Goal: Find specific page/section: Find specific page/section

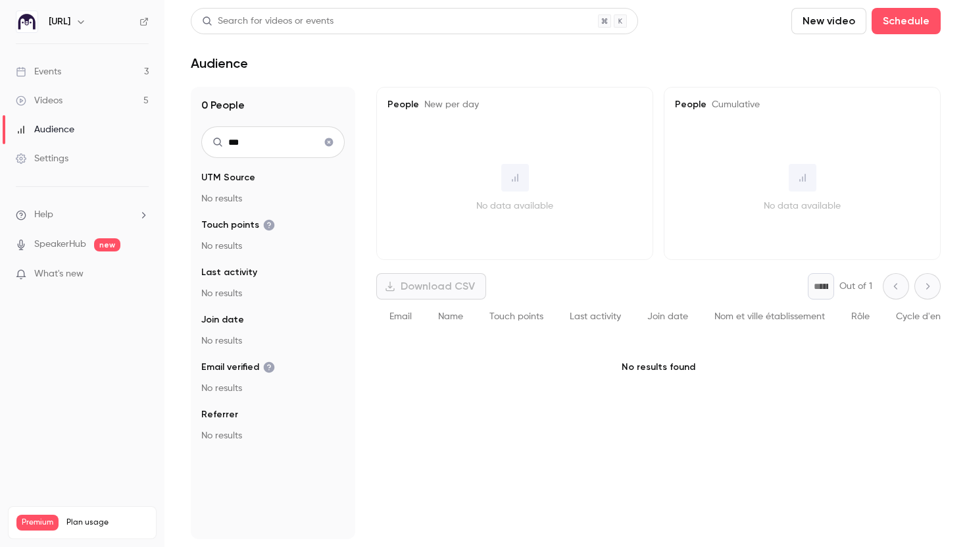
click at [326, 140] on icon "Clear search" at bounding box center [329, 142] width 9 height 9
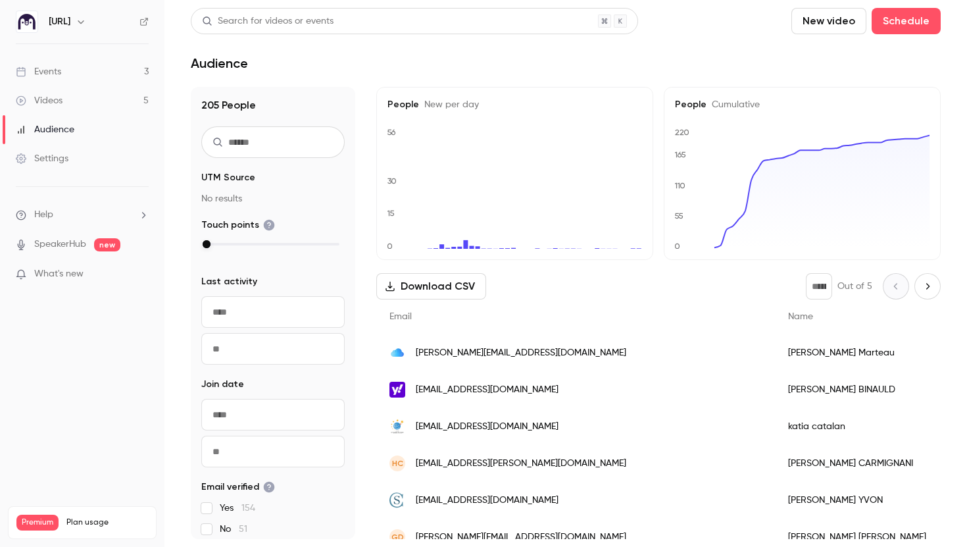
click at [69, 66] on link "Events 3" at bounding box center [82, 71] width 165 height 29
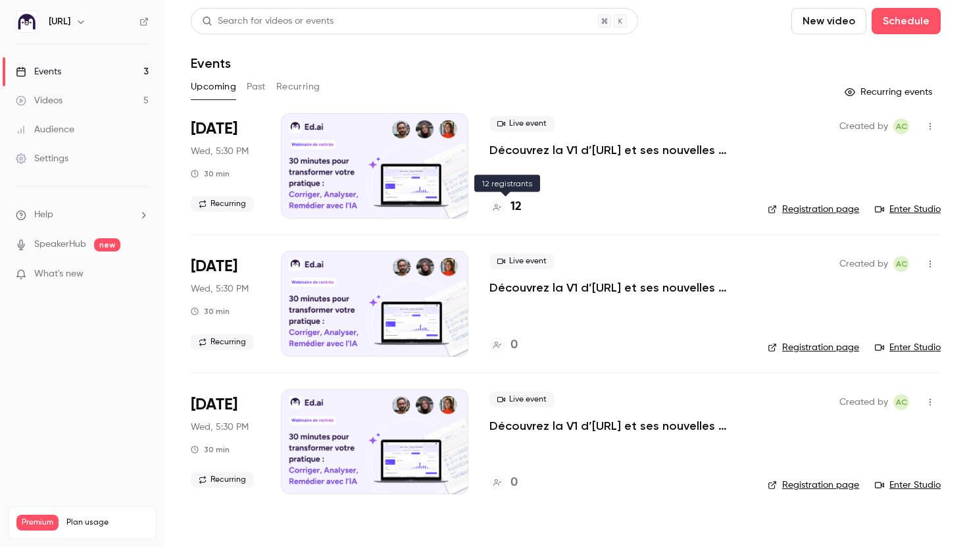
click at [515, 207] on h4 "12" at bounding box center [516, 207] width 11 height 18
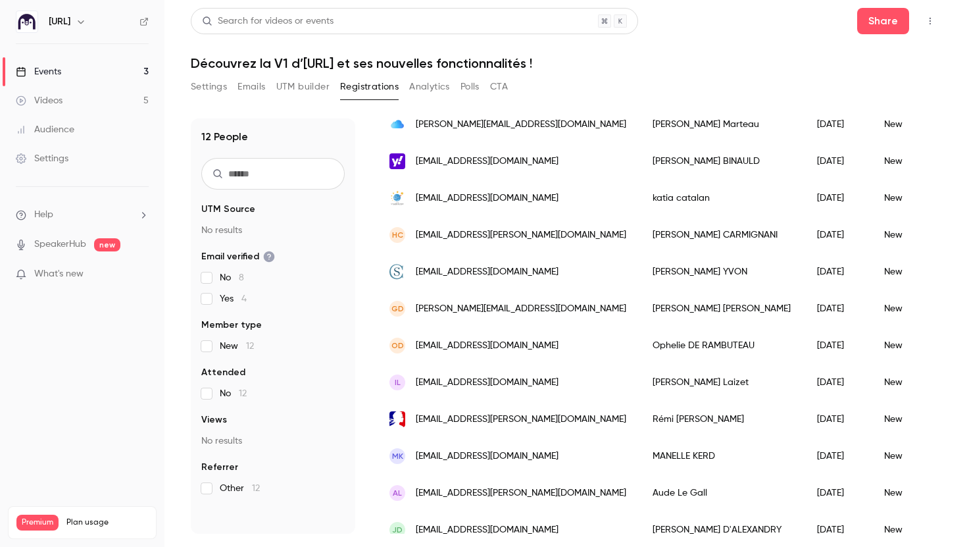
scroll to position [153, 0]
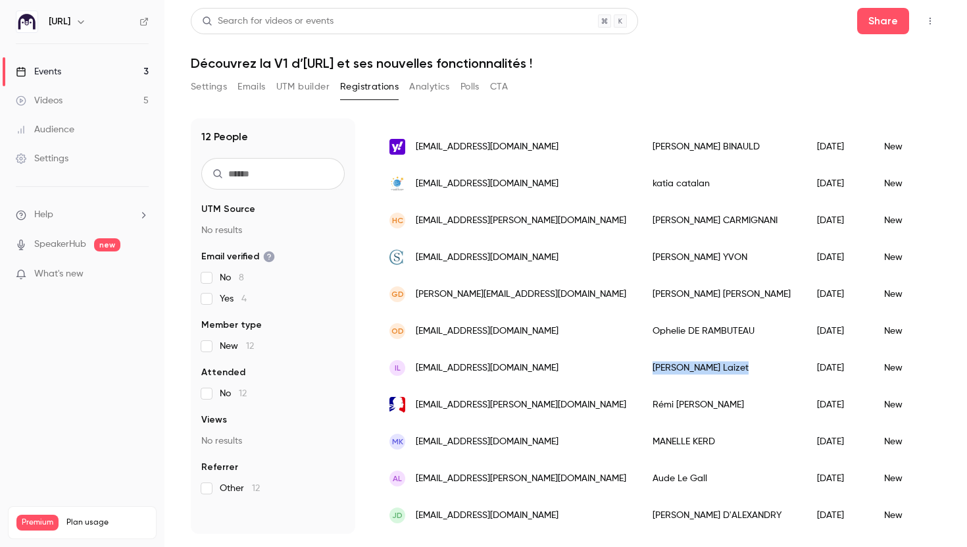
drag, startPoint x: 646, startPoint y: 372, endPoint x: 565, endPoint y: 371, distance: 80.9
click at [640, 371] on div "[PERSON_NAME]" at bounding box center [722, 367] width 165 height 37
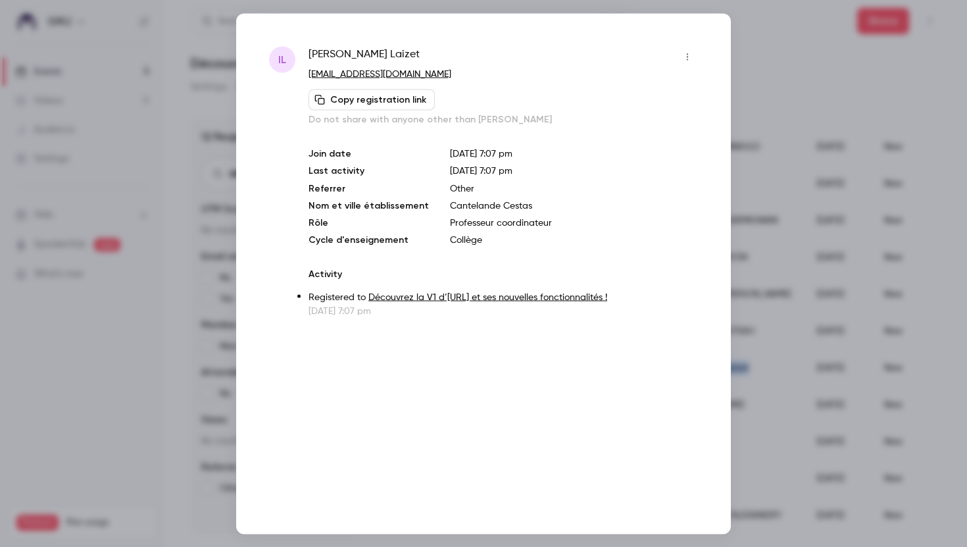
copy div "[PERSON_NAME]"
click at [165, 218] on div at bounding box center [483, 273] width 967 height 547
